Goal: Transaction & Acquisition: Purchase product/service

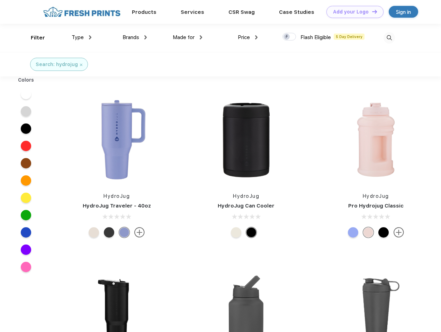
click at [352, 12] on link "Add your Logo Design Tool" at bounding box center [354, 12] width 57 height 12
click at [0, 0] on div "Design Tool" at bounding box center [0, 0] width 0 height 0
click at [371, 11] on link "Add your Logo Design Tool" at bounding box center [354, 12] width 57 height 12
click at [33, 38] on div "Filter" at bounding box center [38, 38] width 14 height 8
click at [82, 37] on span "Type" at bounding box center [78, 37] width 12 height 6
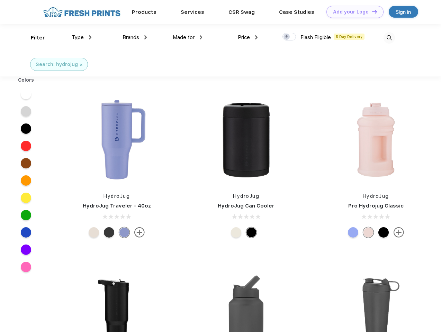
click at [135, 37] on span "Brands" at bounding box center [130, 37] width 17 height 6
click at [188, 37] on span "Made for" at bounding box center [184, 37] width 22 height 6
click at [248, 37] on span "Price" at bounding box center [244, 37] width 12 height 6
click at [289, 37] on div at bounding box center [288, 37] width 13 height 8
click at [287, 37] on input "checkbox" at bounding box center [284, 35] width 4 height 4
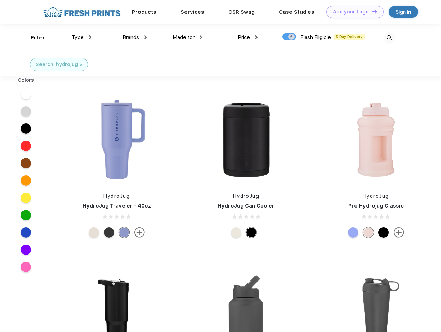
click at [389, 38] on img at bounding box center [388, 37] width 11 height 11
